Goal: Transaction & Acquisition: Purchase product/service

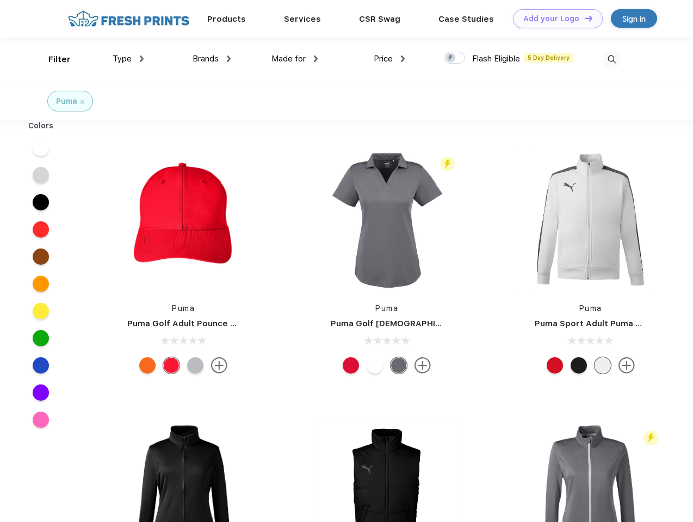
click at [554, 19] on link "Add your Logo Design Tool" at bounding box center [558, 18] width 90 height 19
click at [0, 0] on div "Design Tool" at bounding box center [0, 0] width 0 height 0
click at [584, 18] on link "Add your Logo Design Tool" at bounding box center [558, 18] width 90 height 19
click at [52, 59] on div "Filter" at bounding box center [59, 59] width 22 height 13
click at [128, 59] on span "Type" at bounding box center [122, 59] width 19 height 10
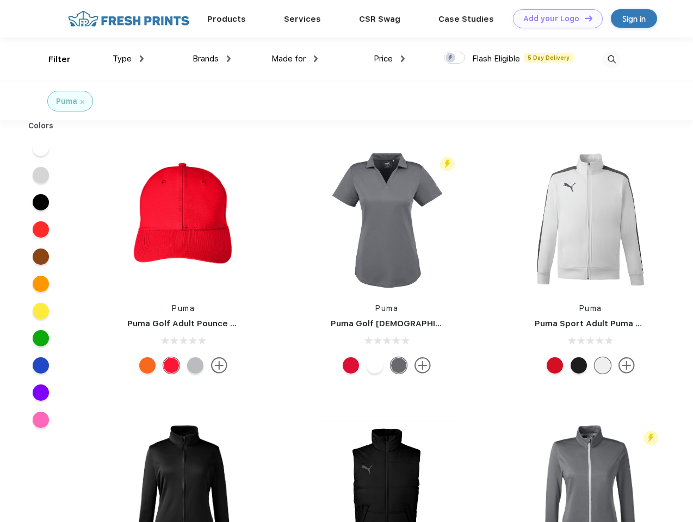
click at [212, 59] on span "Brands" at bounding box center [206, 59] width 26 height 10
click at [295, 59] on span "Made for" at bounding box center [289, 59] width 34 height 10
click at [390, 59] on span "Price" at bounding box center [383, 59] width 19 height 10
click at [455, 58] on div at bounding box center [454, 58] width 21 height 12
click at [451, 58] on input "checkbox" at bounding box center [447, 54] width 7 height 7
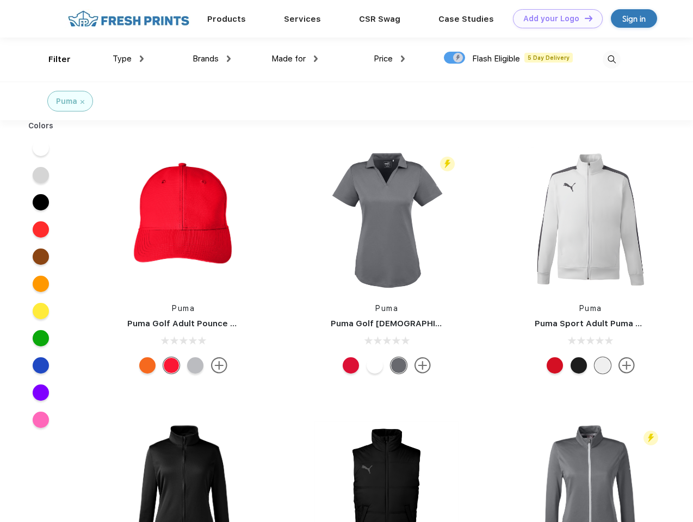
click at [612, 59] on img at bounding box center [612, 60] width 18 height 18
